Goal: Use online tool/utility: Use online tool/utility

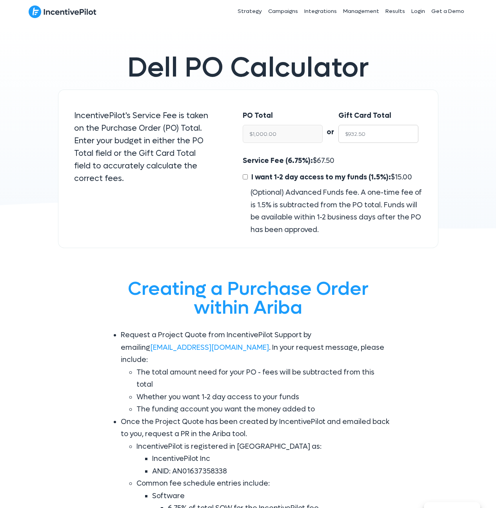
click at [384, 135] on input "$932.50" at bounding box center [379, 134] width 80 height 18
paste input "2,783.25"
type input "$2,783.25"
type input "$2,984.72"
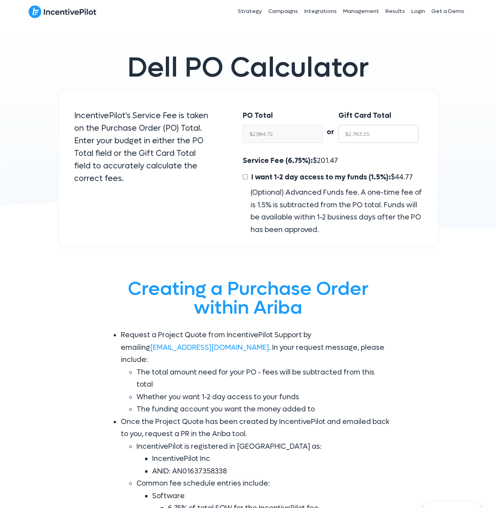
type input "$2,783.25"
click at [371, 105] on div "Gift Card Total $2,783.25" at bounding box center [383, 128] width 88 height 53
click at [320, 160] on span "201.47" at bounding box center [327, 160] width 21 height 9
copy span "201.47"
